Goal: Task Accomplishment & Management: Complete application form

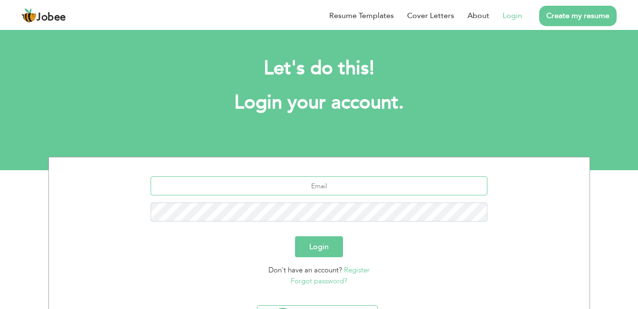
click at [313, 193] on input "text" at bounding box center [319, 185] width 337 height 19
type input "[EMAIL_ADDRESS][DOMAIN_NAME]"
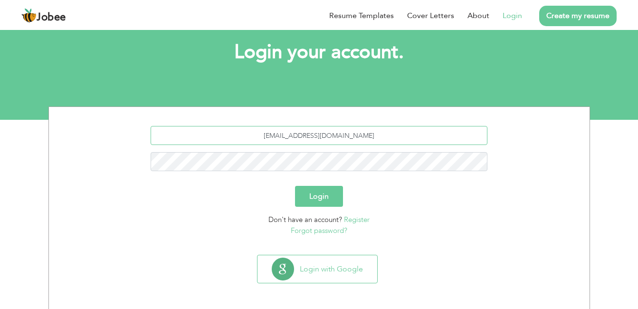
scroll to position [52, 0]
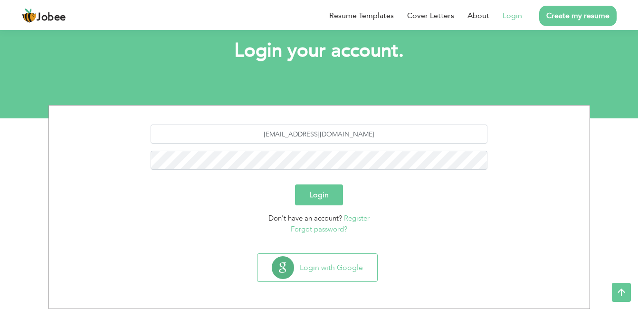
click at [579, 19] on link "Create my resume" at bounding box center [578, 16] width 77 height 20
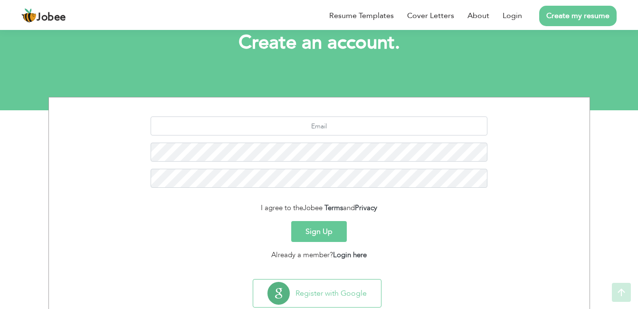
scroll to position [86, 0]
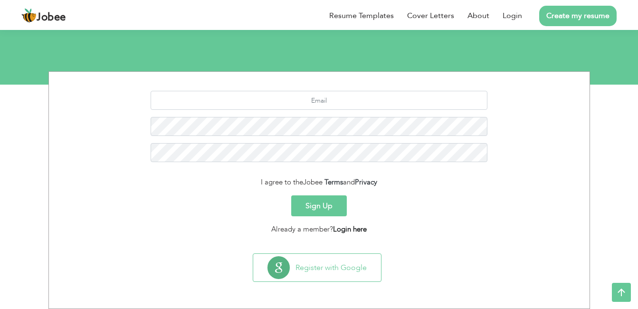
click at [350, 227] on link "Login here" at bounding box center [350, 229] width 34 height 10
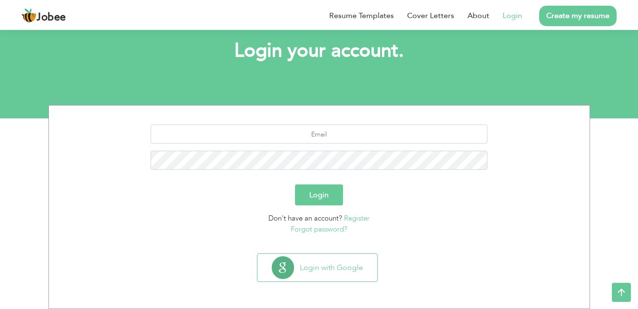
scroll to position [52, 0]
click at [321, 136] on input "text" at bounding box center [319, 134] width 337 height 19
type input "[EMAIL_ADDRESS][DOMAIN_NAME]"
